Goal: Information Seeking & Learning: Find specific page/section

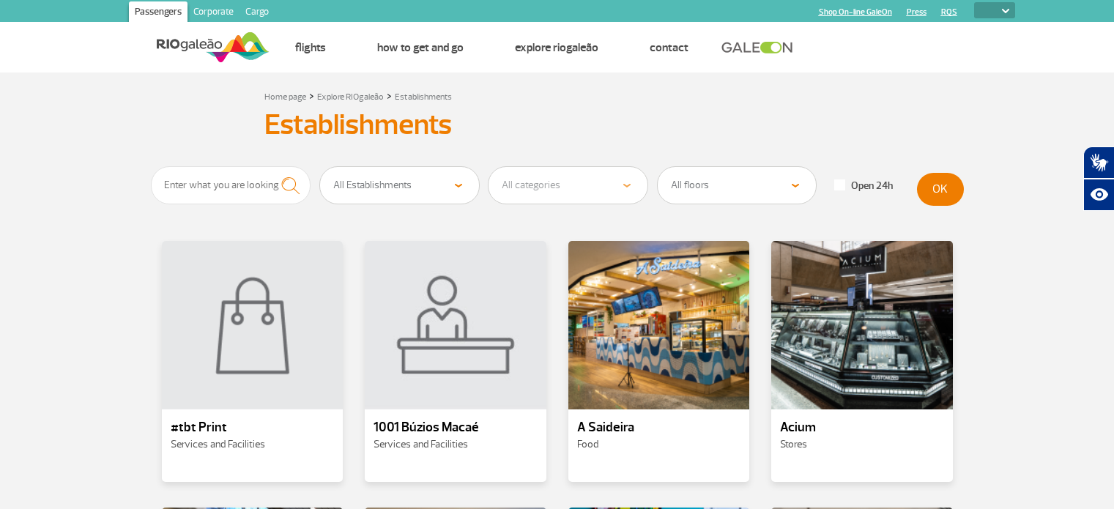
select select
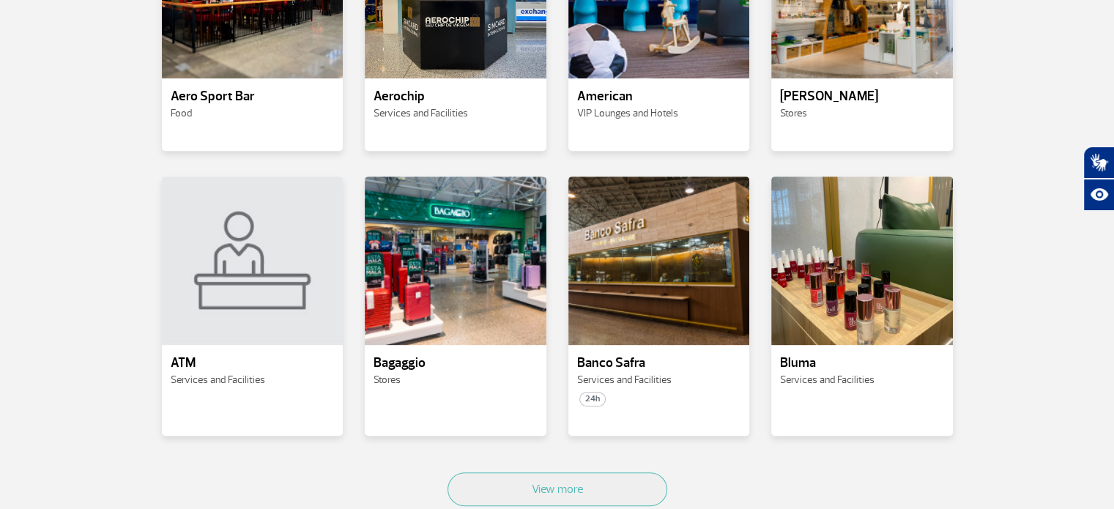
scroll to position [657, 0]
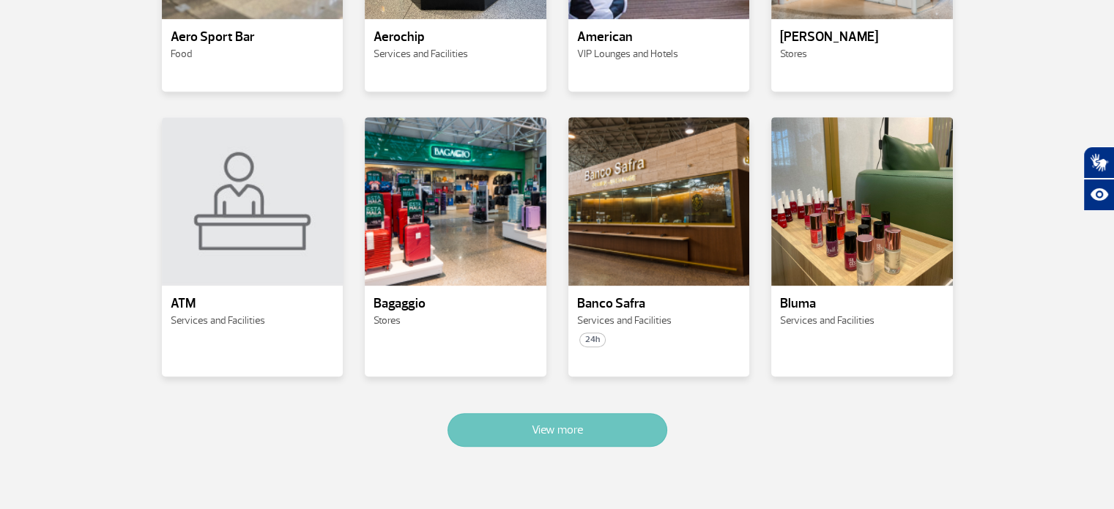
click at [638, 421] on button "View more" at bounding box center [558, 430] width 220 height 34
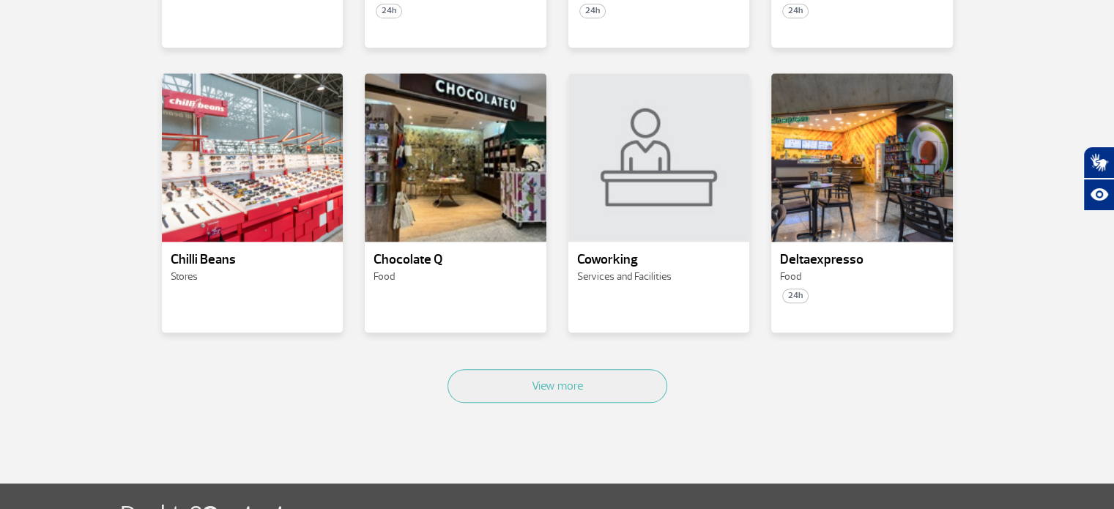
scroll to position [1582, 0]
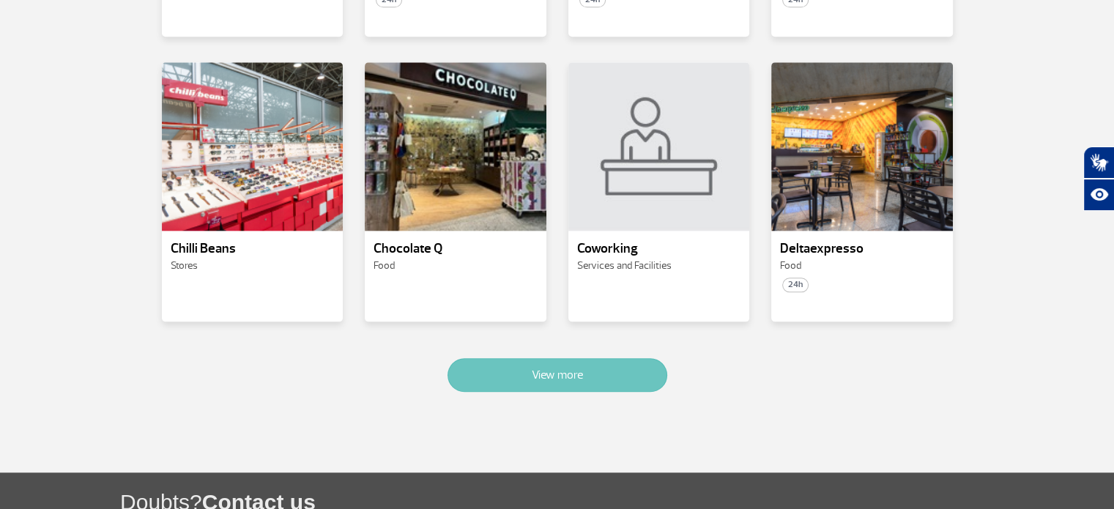
click at [600, 358] on button "View more" at bounding box center [558, 375] width 220 height 34
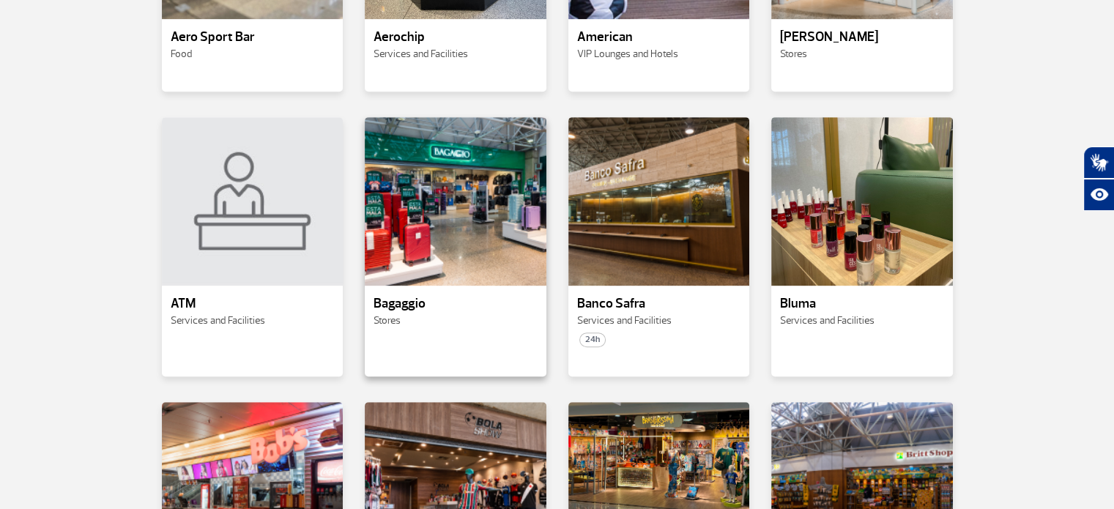
scroll to position [0, 0]
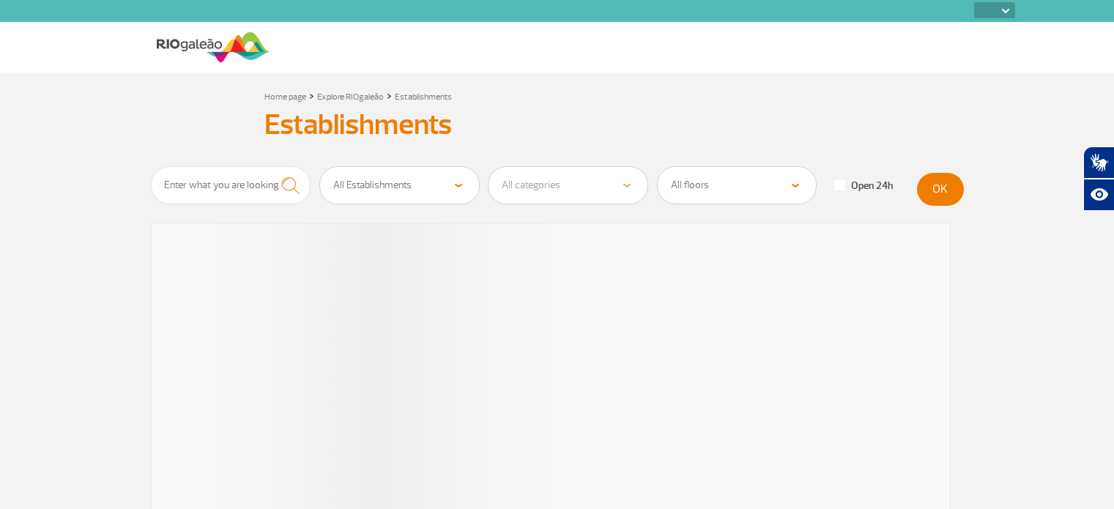
select select
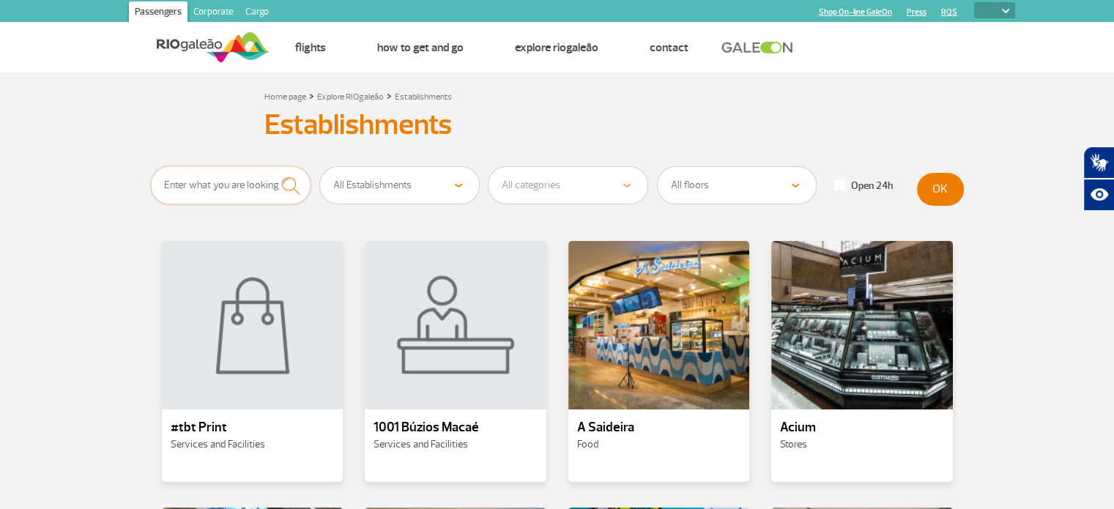
click at [242, 192] on input "text" at bounding box center [231, 185] width 160 height 38
type input "c"
type input "coração"
click at [270, 166] on button "submit" at bounding box center [290, 185] width 40 height 39
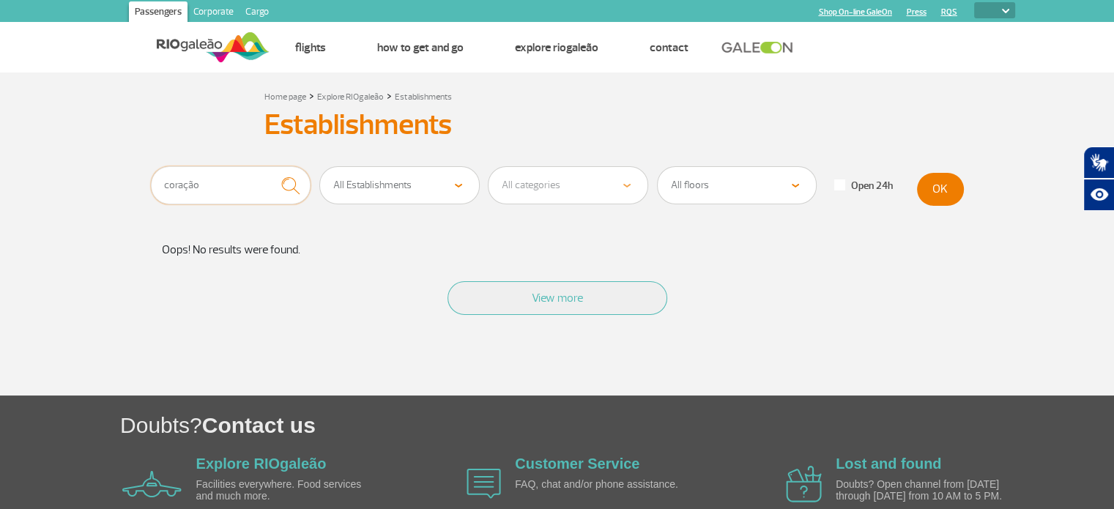
drag, startPoint x: 249, startPoint y: 191, endPoint x: 84, endPoint y: 191, distance: 164.8
click at [84, 191] on section "Home page > Explore RIOgaleão > Establishments Establishments Establishments co…" at bounding box center [557, 234] width 1114 height 323
type input "cafeteria"
click at [270, 166] on button "submit" at bounding box center [290, 185] width 40 height 39
drag, startPoint x: 219, startPoint y: 179, endPoint x: 155, endPoint y: 191, distance: 65.5
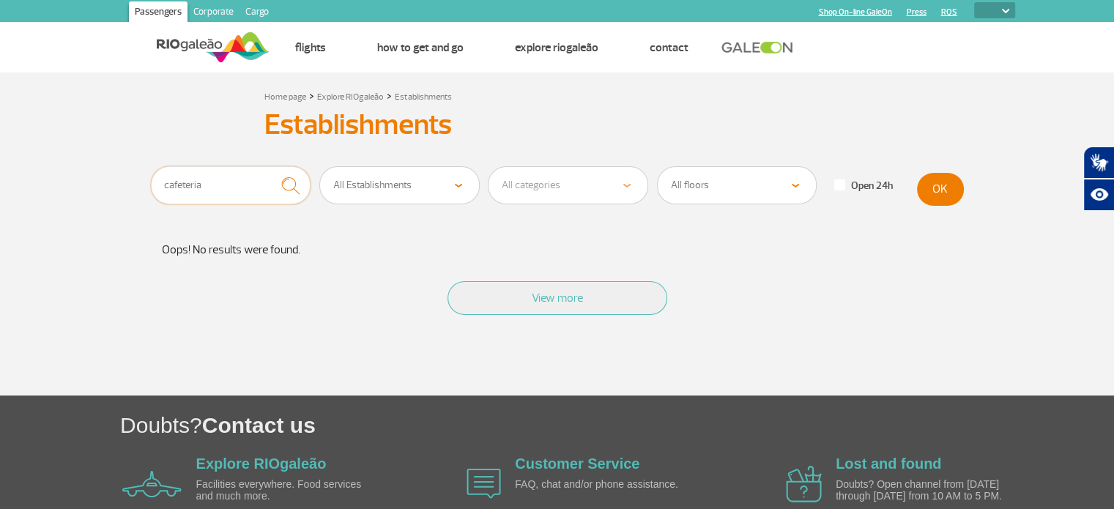
click at [155, 191] on input "cafeteria" at bounding box center [231, 185] width 160 height 38
type input "3 corações"
click at [270, 166] on button "submit" at bounding box center [290, 185] width 40 height 39
drag, startPoint x: 252, startPoint y: 182, endPoint x: 49, endPoint y: 193, distance: 203.2
click at [49, 193] on section "Home page > Explore RIOgaleão > Establishments Establishments Establishments 3 …" at bounding box center [557, 234] width 1114 height 323
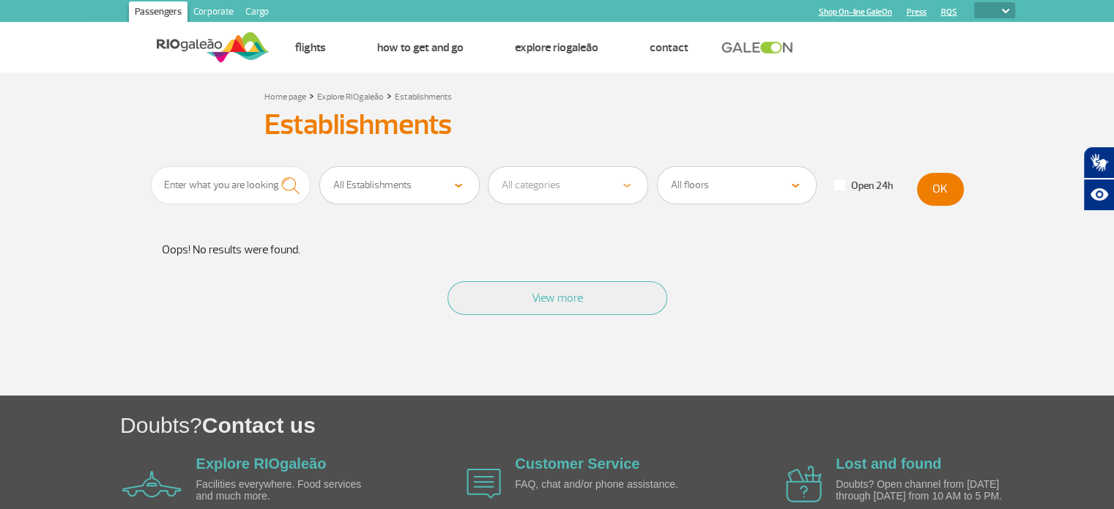
click at [400, 185] on select "All Establishments Food Stores Services and Facilities VIP Lounges and Hotels H…" at bounding box center [399, 185] width 159 height 37
select select "17"
click at [320, 167] on select "All Establishments Food Stores Services and Facilities VIP Lounges and Hotels H…" at bounding box center [399, 185] width 159 height 37
click at [1012, 292] on section "Home page > Explore RIOgaleão > Establishments Establishments Establishments Al…" at bounding box center [557, 234] width 1114 height 323
click at [939, 194] on button "OK" at bounding box center [940, 189] width 47 height 33
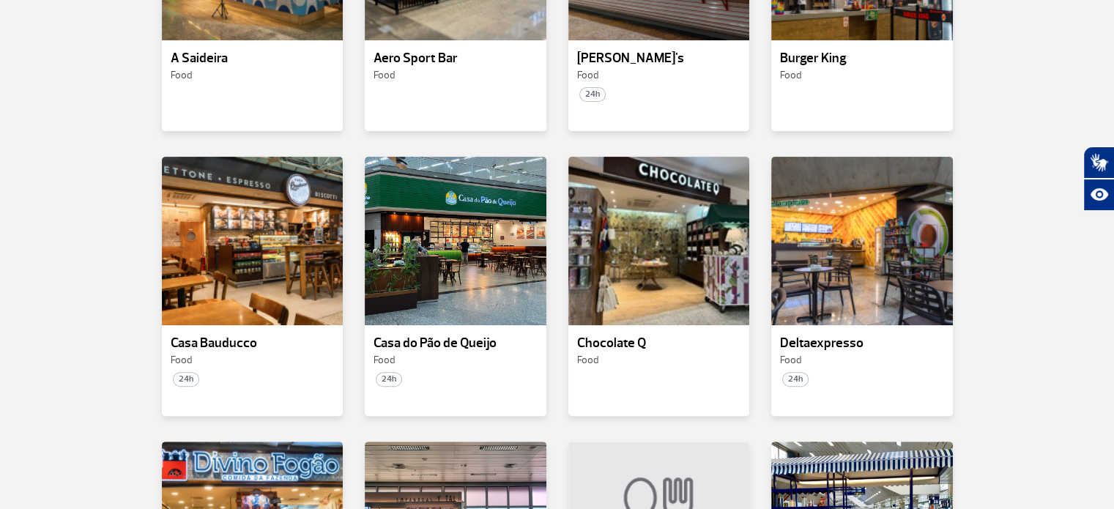
scroll to position [665, 0]
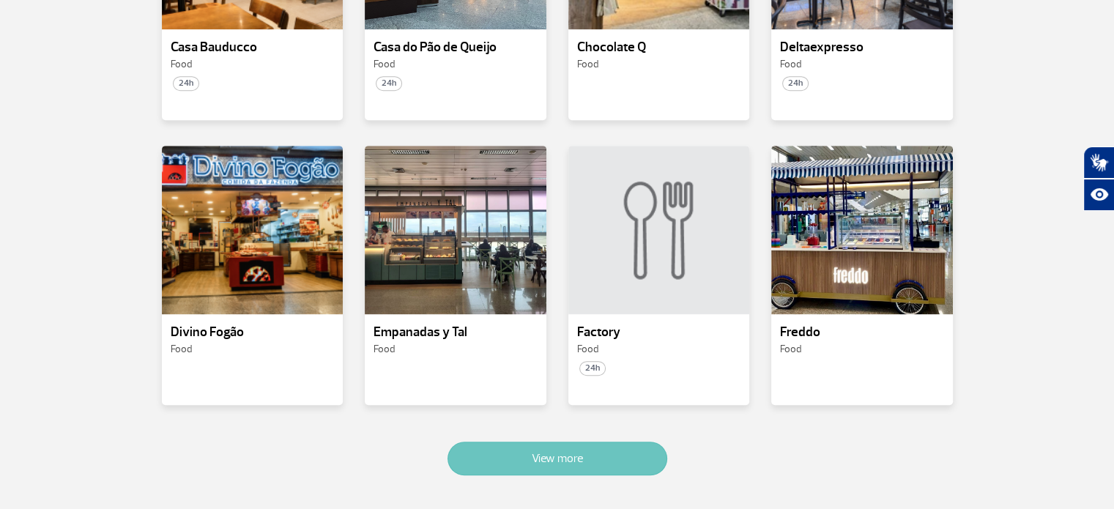
click at [595, 467] on button "View more" at bounding box center [558, 459] width 220 height 34
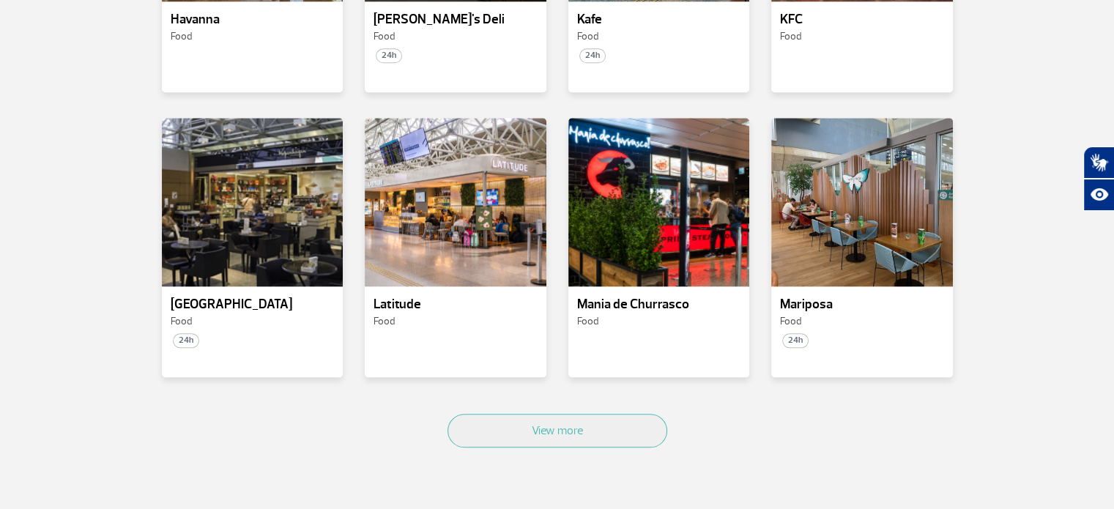
scroll to position [1615, 0]
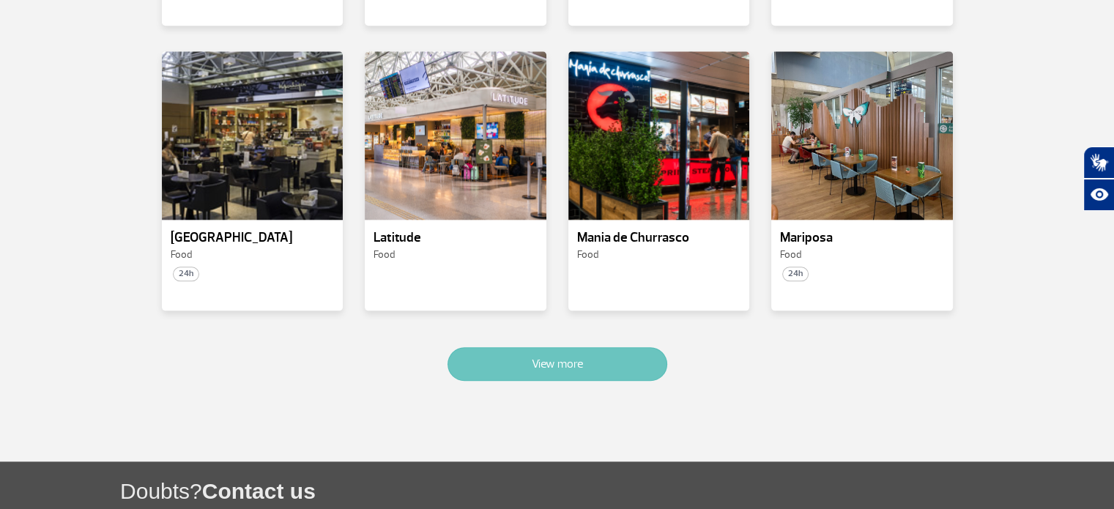
click at [586, 366] on button "View more" at bounding box center [558, 364] width 220 height 34
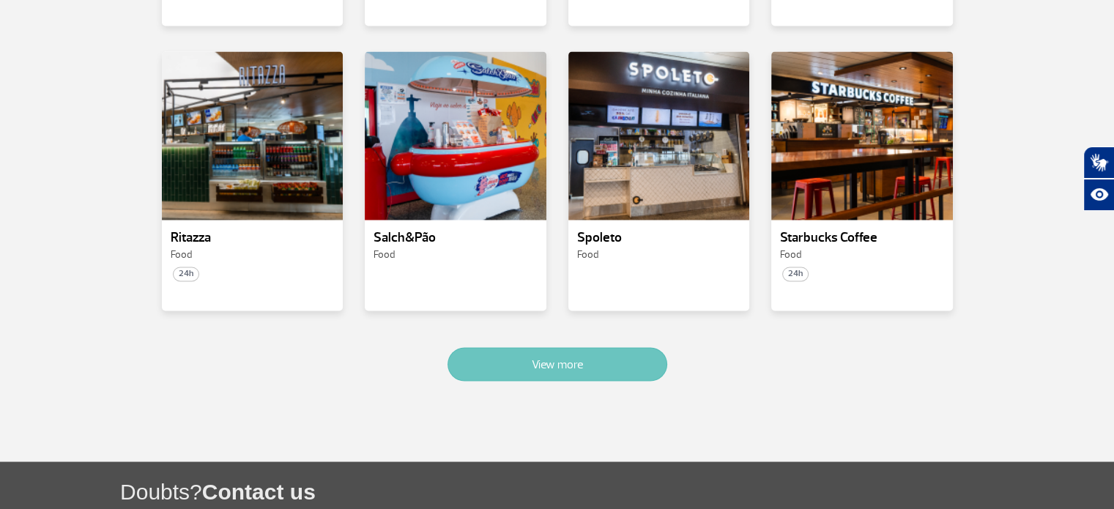
click at [586, 357] on button "View more" at bounding box center [558, 364] width 220 height 34
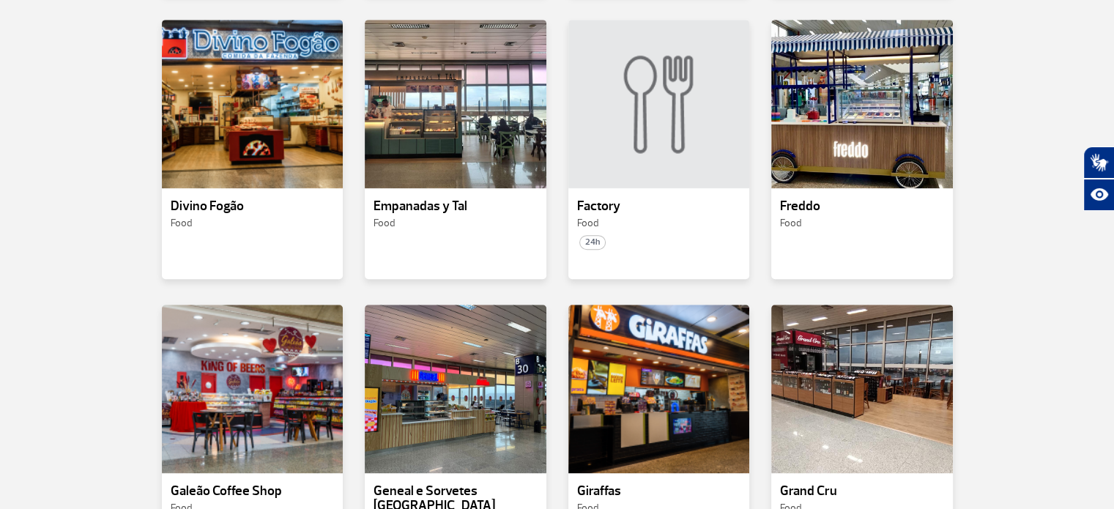
scroll to position [779, 0]
